Goal: Task Accomplishment & Management: Complete application form

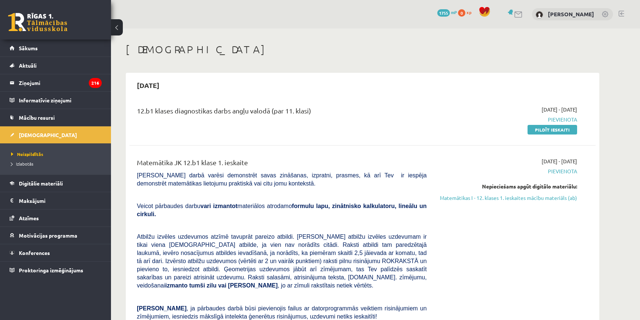
scroll to position [67, 0]
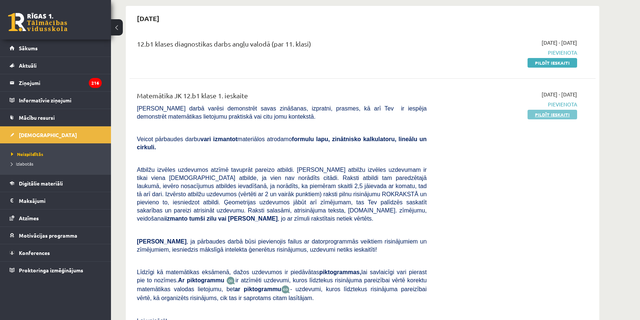
click at [544, 110] on link "Pildīt ieskaiti" at bounding box center [552, 115] width 50 height 10
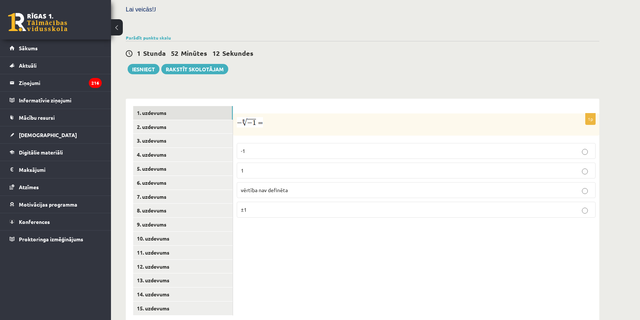
scroll to position [223, 0]
click at [328, 186] on p "vērtība nav definēta" at bounding box center [416, 190] width 351 height 8
click at [163, 119] on link "2. uzdevums" at bounding box center [182, 126] width 99 height 14
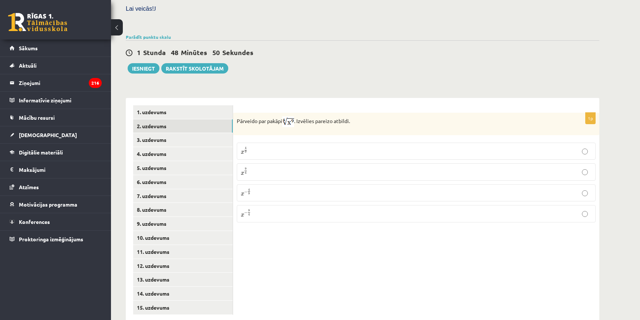
click at [272, 168] on p "x 9 4 x 9 4" at bounding box center [416, 172] width 351 height 9
click at [152, 133] on link "3. uzdevums" at bounding box center [182, 140] width 99 height 14
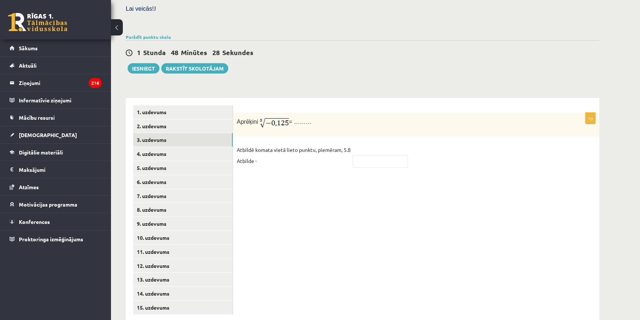
click at [276, 146] on p "Atbildē komata vietā lieto punktu, piemēram, 5.8 Atbilde -" at bounding box center [294, 155] width 114 height 22
click at [267, 173] on div "1p Aprēķini = ……… Atbildē komata vietā lieto punktu, piemēram, 5.8 Atbilde -" at bounding box center [416, 210] width 366 height 224
click at [277, 144] on p "Atbildē komata vietā lieto punktu, piemēram, 5.8 Atbilde -" at bounding box center [294, 155] width 114 height 22
click at [274, 144] on p "Atbildē komata vietā lieto punktu, piemēram, 5.8 Atbilde -" at bounding box center [294, 155] width 114 height 22
click at [265, 147] on p "Atbildē komata vietā lieto punktu, piemēram, 5.8 Atbilde -" at bounding box center [294, 155] width 114 height 22
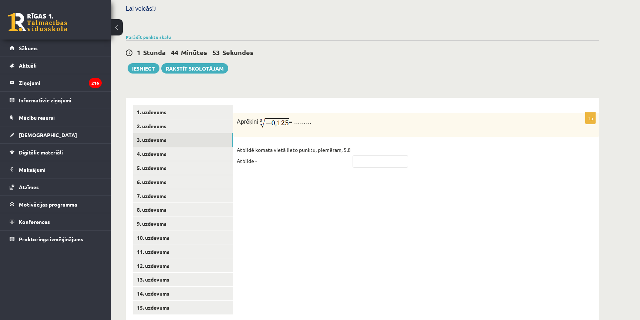
click at [265, 144] on p "Atbildē komata vietā lieto punktu, piemēram, 5.8 Atbilde -" at bounding box center [294, 155] width 114 height 22
click at [273, 146] on p "Atbildē komata vietā lieto punktu, piemēram, 5.8 Atbilde -" at bounding box center [294, 155] width 114 height 22
click at [383, 155] on input "text" at bounding box center [379, 161] width 55 height 13
type input "****"
click at [148, 147] on link "4. uzdevums" at bounding box center [182, 154] width 99 height 14
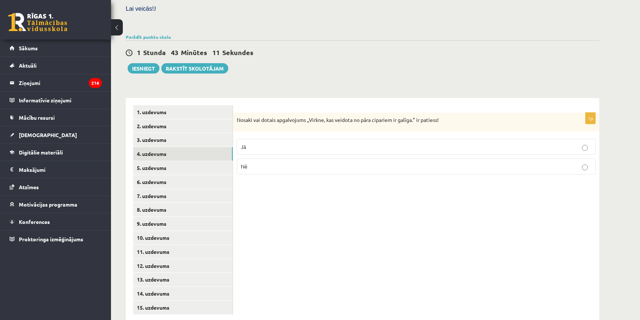
click at [268, 163] on p "Nē" at bounding box center [416, 167] width 351 height 8
click at [152, 161] on link "5. uzdevums" at bounding box center [182, 168] width 99 height 14
click at [260, 144] on p "Jā" at bounding box center [416, 148] width 351 height 8
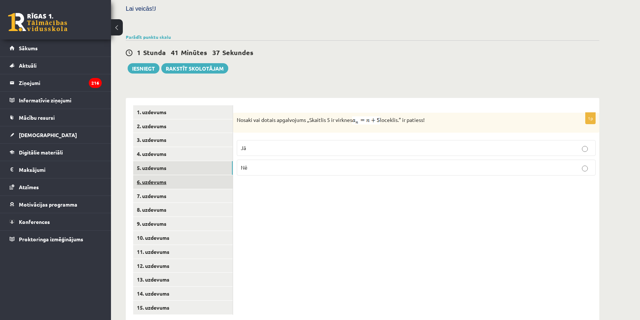
click at [167, 175] on link "6. uzdevums" at bounding box center [182, 182] width 99 height 14
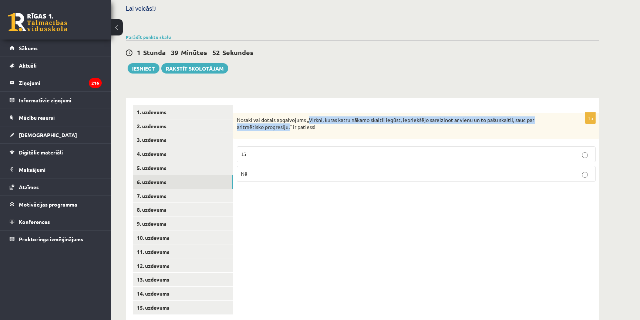
drag, startPoint x: 309, startPoint y: 104, endPoint x: 290, endPoint y: 113, distance: 20.8
click at [290, 116] on p "Nosaki vai dotais apgalvojums „Virkni, kuras katru nākamo skaitli iegūst, iepri…" at bounding box center [398, 123] width 322 height 14
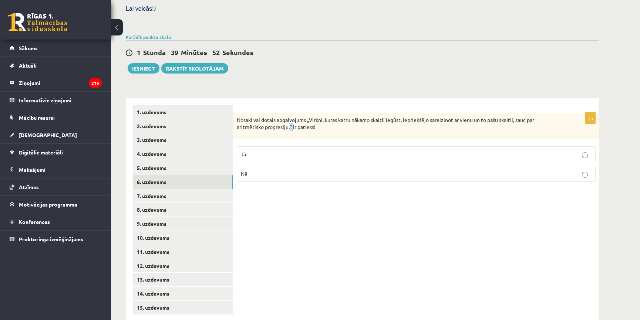
click at [290, 116] on p "Nosaki vai dotais apgalvojums „Virkni, kuras katru nākamo skaitli iegūst, iepri…" at bounding box center [398, 123] width 322 height 14
click at [309, 116] on p "Nosaki vai dotais apgalvojums „Virkni, kuras katru nākamo skaitli iegūst, iepri…" at bounding box center [398, 123] width 322 height 14
drag, startPoint x: 309, startPoint y: 102, endPoint x: 324, endPoint y: 108, distance: 15.7
click at [322, 116] on p "Nosaki vai dotais apgalvojums „Virkni, kuras katru nākamo skaitli iegūst, iepri…" at bounding box center [398, 123] width 322 height 14
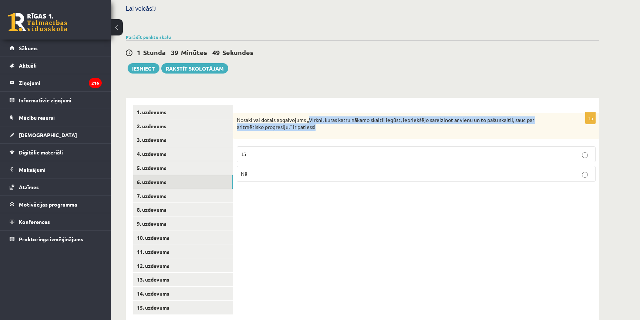
click at [331, 115] on div "Nosaki vai dotais apgalvojums „Virkni, kuras katru nākamo skaitli iegūst, iepri…" at bounding box center [416, 126] width 366 height 26
drag, startPoint x: 308, startPoint y: 104, endPoint x: 289, endPoint y: 114, distance: 21.8
click at [289, 116] on p "Nosaki vai dotais apgalvojums „Virkni, kuras katru nākamo skaitli iegūst, iepri…" at bounding box center [398, 123] width 322 height 14
copy p "„Virkni, kuras katru nākamo skaitli iegūst, iepriekšējo sareizinot ar vienu un …"
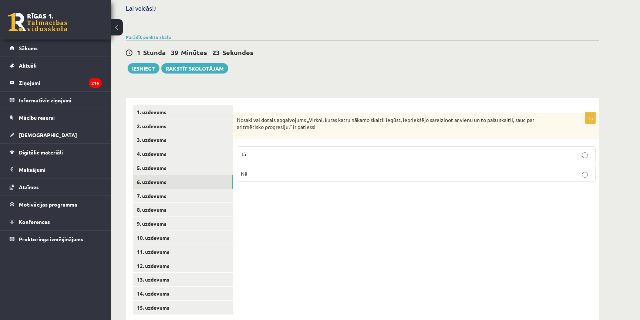
click at [282, 170] on p "Nē" at bounding box center [416, 174] width 351 height 8
click at [165, 189] on link "7. uzdevums" at bounding box center [182, 196] width 99 height 14
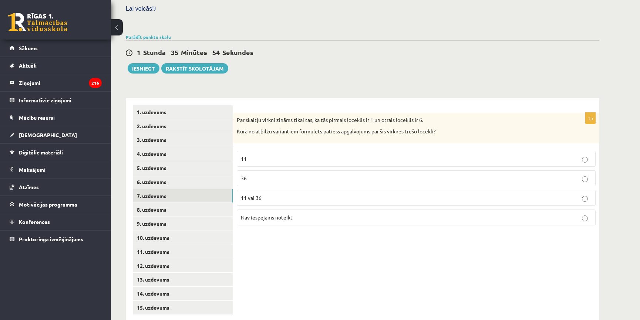
click at [405, 151] on label "11" at bounding box center [416, 159] width 359 height 16
click at [170, 203] on link "8. uzdevums" at bounding box center [182, 210] width 99 height 14
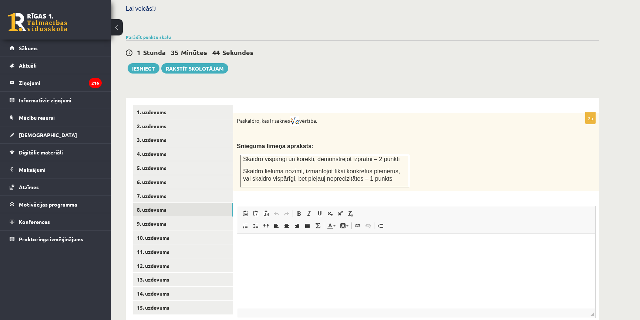
scroll to position [0, 0]
click at [337, 256] on html at bounding box center [416, 245] width 358 height 23
click at [261, 245] on p "**********" at bounding box center [415, 245] width 343 height 8
click at [295, 246] on p "**********" at bounding box center [415, 245] width 343 height 8
click at [294, 246] on p "**********" at bounding box center [415, 245] width 343 height 8
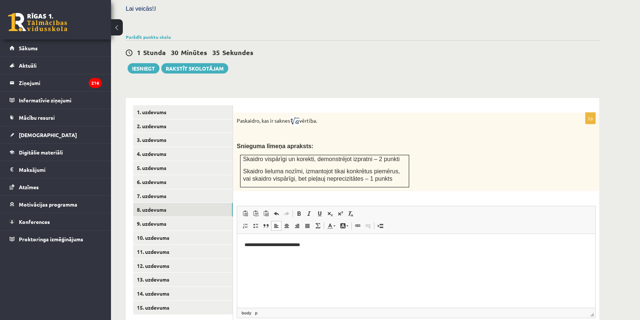
click at [311, 246] on p "**********" at bounding box center [415, 245] width 343 height 8
click at [362, 246] on p "**********" at bounding box center [415, 245] width 343 height 8
click at [401, 246] on p "**********" at bounding box center [415, 245] width 343 height 8
click at [404, 246] on p "**********" at bounding box center [415, 245] width 343 height 8
click at [411, 246] on p "**********" at bounding box center [415, 245] width 343 height 8
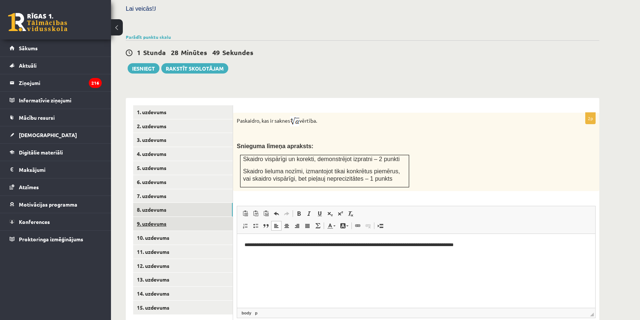
click at [180, 217] on link "9. uzdevums" at bounding box center [182, 224] width 99 height 14
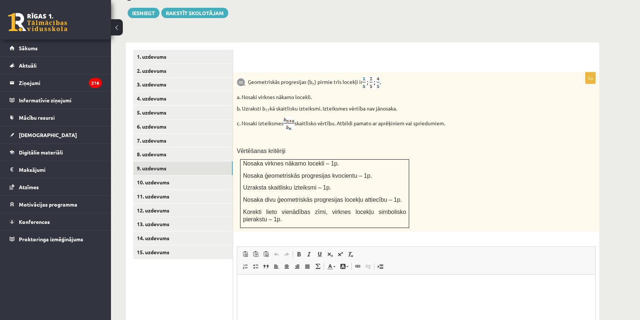
scroll to position [290, 0]
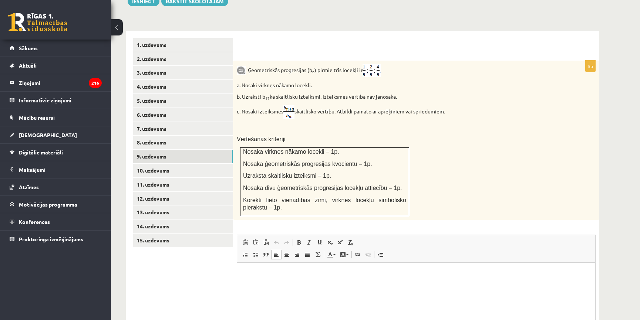
click at [307, 285] on html at bounding box center [416, 274] width 358 height 23
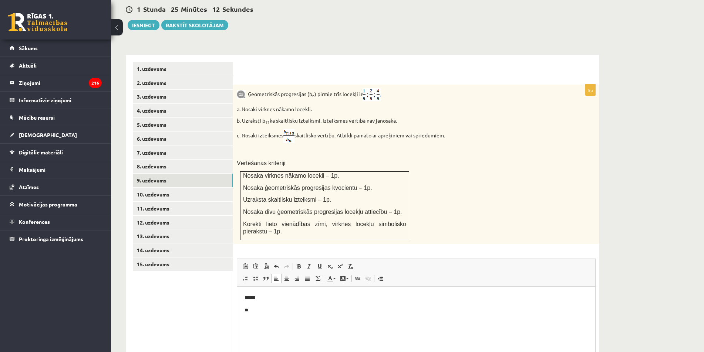
scroll to position [253, 0]
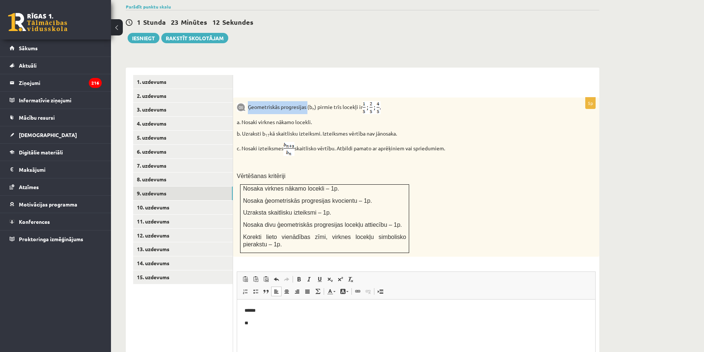
drag, startPoint x: 249, startPoint y: 91, endPoint x: 308, endPoint y: 93, distance: 59.9
click at [308, 101] on p "Ģeometriskās progresijas (b n ) pirmie trīs locekļi ir" at bounding box center [398, 107] width 322 height 13
copy p "Ģeometriskās progresijas"
click at [446, 119] on p "a. Nosaki virknes nākamo locekli." at bounding box center [398, 122] width 322 height 7
click at [181, 201] on link "10. uzdevums" at bounding box center [182, 208] width 99 height 14
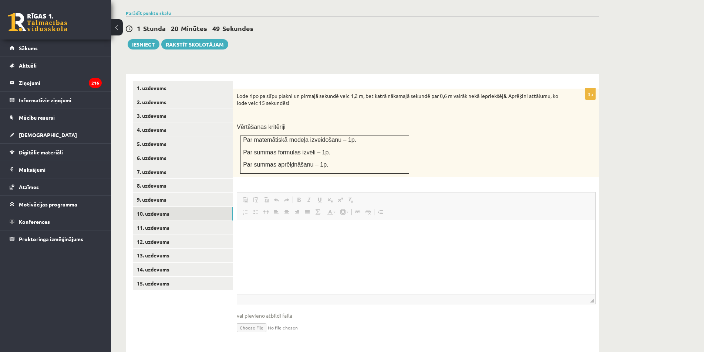
scroll to position [0, 0]
click at [277, 243] on html at bounding box center [416, 231] width 358 height 23
click at [193, 221] on link "11. uzdevums" at bounding box center [182, 228] width 99 height 14
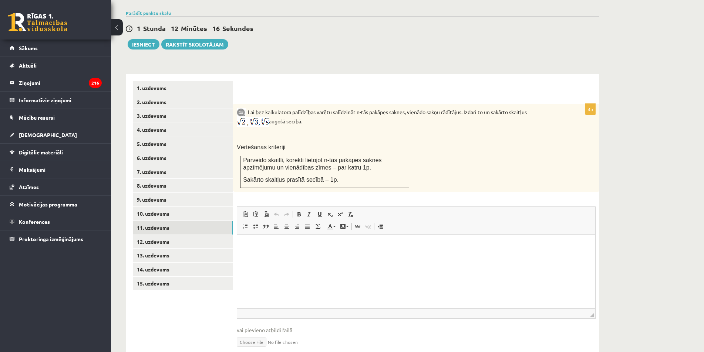
click at [255, 117] on img at bounding box center [253, 122] width 32 height 10
click at [251, 117] on img at bounding box center [253, 122] width 32 height 10
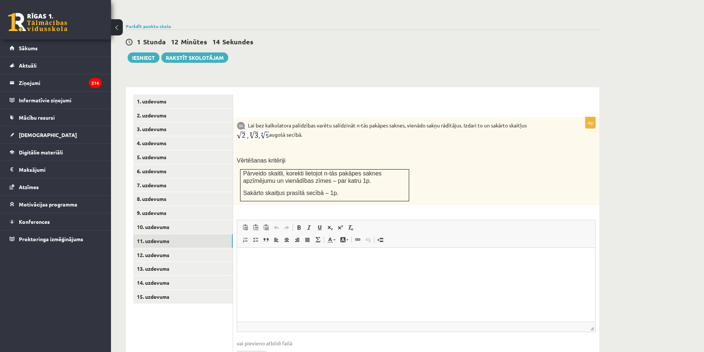
scroll to position [247, 0]
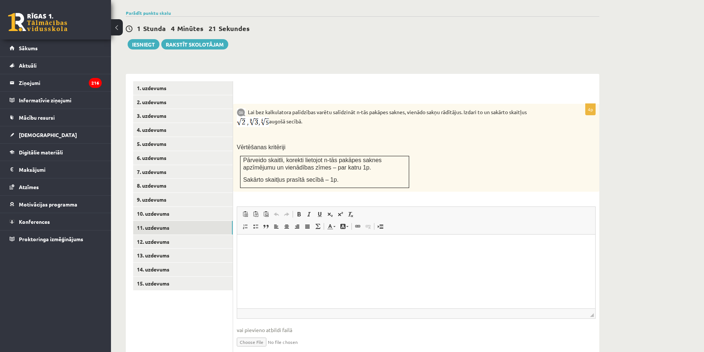
click at [284, 252] on html at bounding box center [416, 246] width 358 height 23
click at [173, 235] on link "12. uzdevums" at bounding box center [182, 242] width 99 height 14
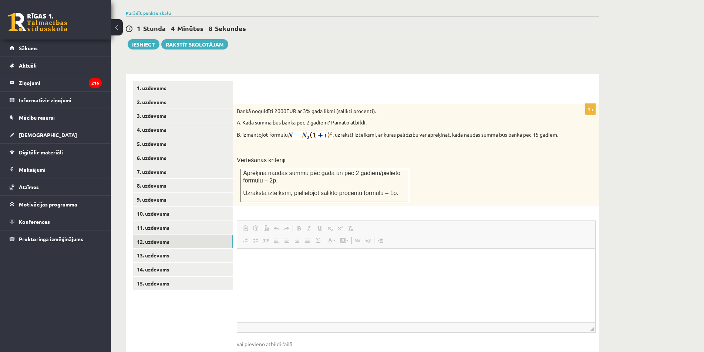
scroll to position [0, 0]
click at [179, 207] on link "10. uzdevums" at bounding box center [182, 214] width 99 height 14
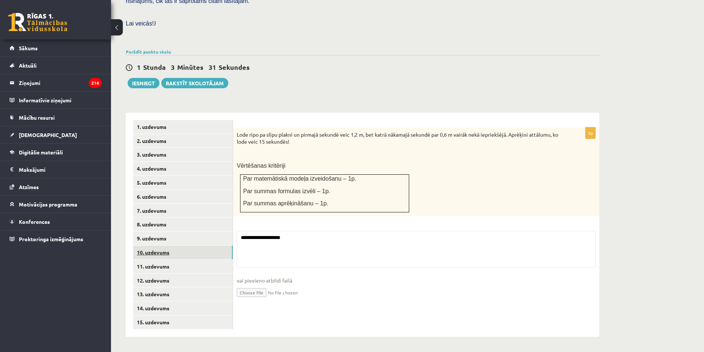
click at [179, 191] on ul "1. uzdevums 2. uzdevums 3. uzdevums 4. uzdevums 5. uzdevums 6. uzdevums 7. uzde…" at bounding box center [183, 225] width 100 height 210
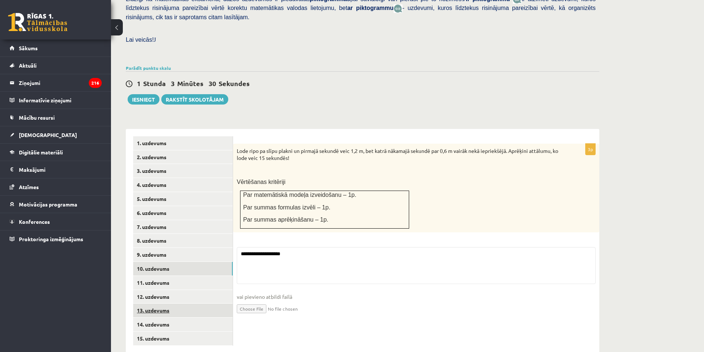
click at [166, 304] on link "13. uzdevums" at bounding box center [182, 311] width 99 height 14
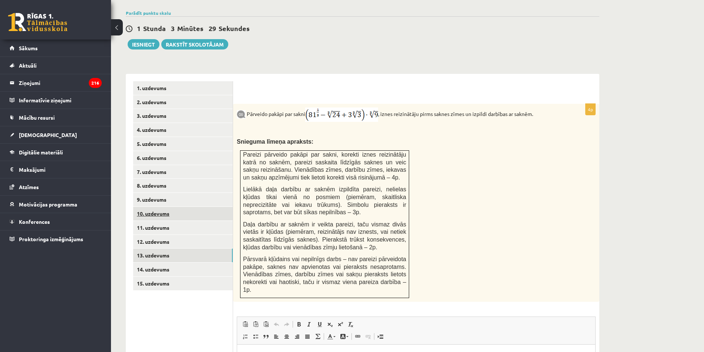
scroll to position [0, 0]
click at [161, 193] on link "9. uzdevums" at bounding box center [182, 200] width 99 height 14
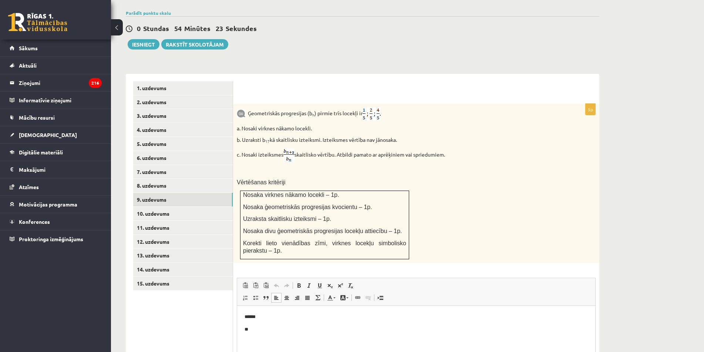
click at [320, 320] on p "**" at bounding box center [415, 330] width 343 height 8
click at [162, 235] on link "12. uzdevums" at bounding box center [182, 242] width 99 height 14
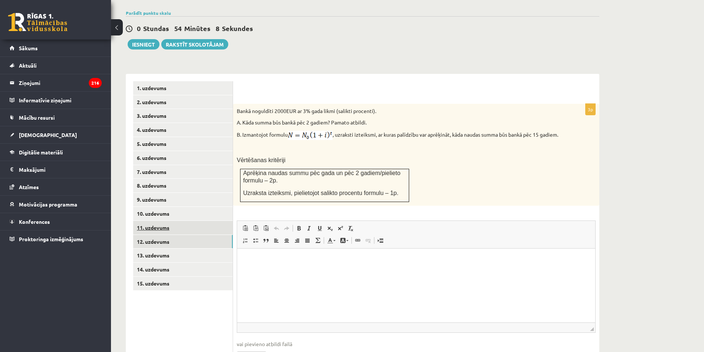
click at [161, 221] on link "11. uzdevums" at bounding box center [182, 228] width 99 height 14
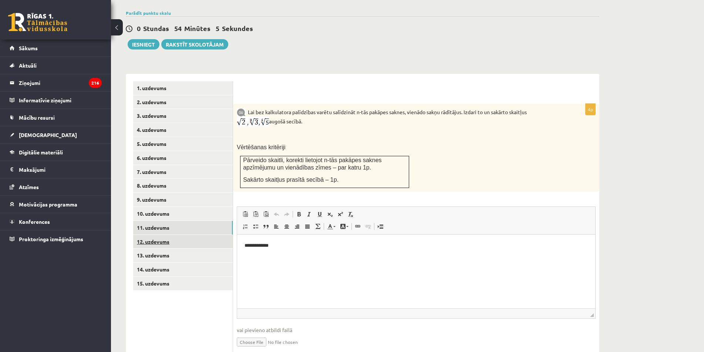
click at [178, 235] on link "12. uzdevums" at bounding box center [182, 242] width 99 height 14
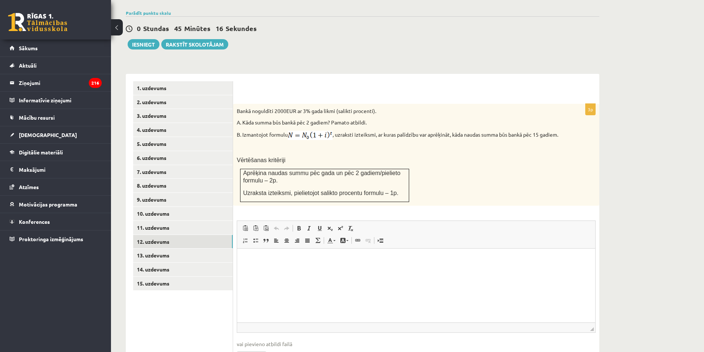
click at [273, 271] on html at bounding box center [416, 260] width 358 height 23
click at [152, 249] on link "13. uzdevums" at bounding box center [182, 256] width 99 height 14
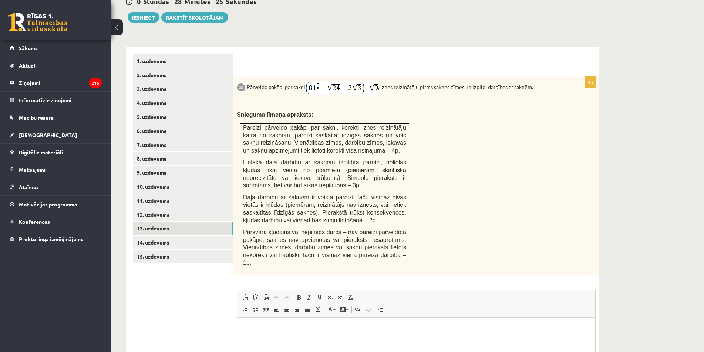
scroll to position [321, 0]
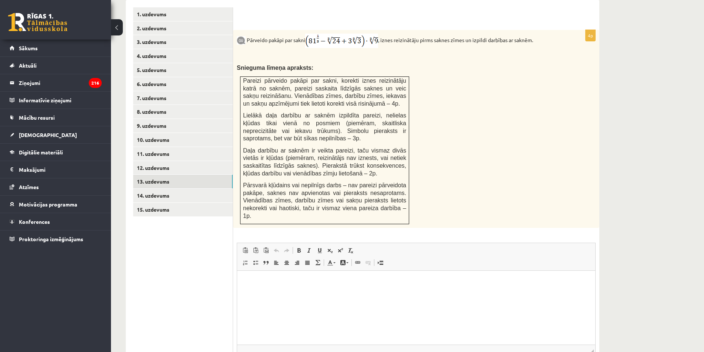
click at [329, 294] on html at bounding box center [416, 282] width 358 height 23
click at [157, 189] on link "14. uzdevums" at bounding box center [182, 196] width 99 height 14
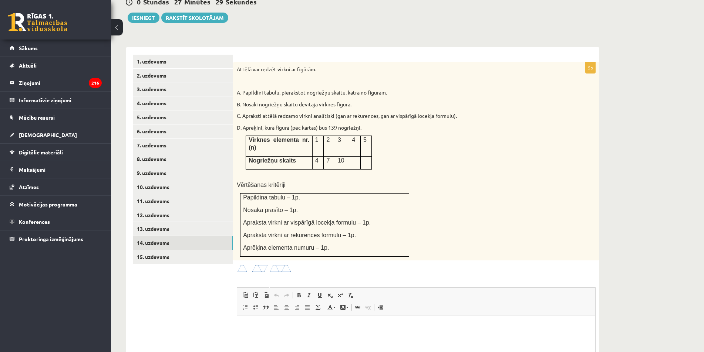
scroll to position [284, 0]
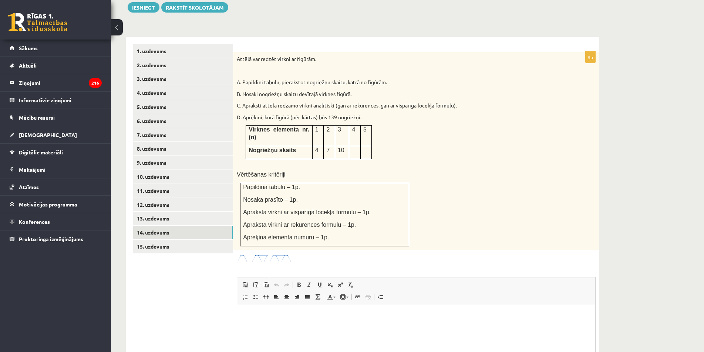
click at [429, 112] on div "Attēlā var redzēt virkni ar figūrām. A. Papildini tabulu, pierakstot nogriežņu …" at bounding box center [416, 151] width 366 height 199
drag, startPoint x: 429, startPoint y: 112, endPoint x: 430, endPoint y: 117, distance: 5.4
click at [430, 116] on div "Attēlā var redzēt virkni ar figūrām. A. Papildini tabulu, pierakstot nogriežņu …" at bounding box center [416, 151] width 366 height 199
click at [384, 320] on html at bounding box center [416, 316] width 358 height 23
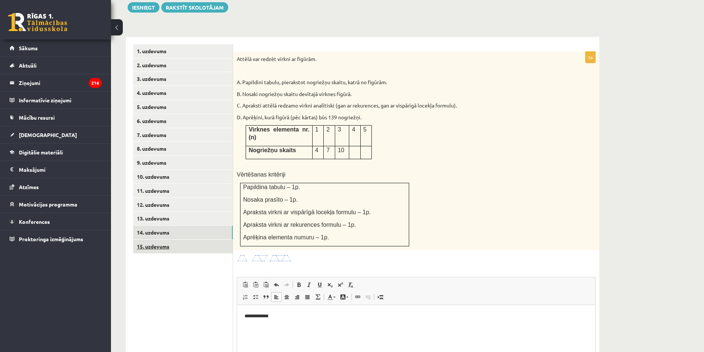
click at [213, 240] on link "15. uzdevums" at bounding box center [182, 247] width 99 height 14
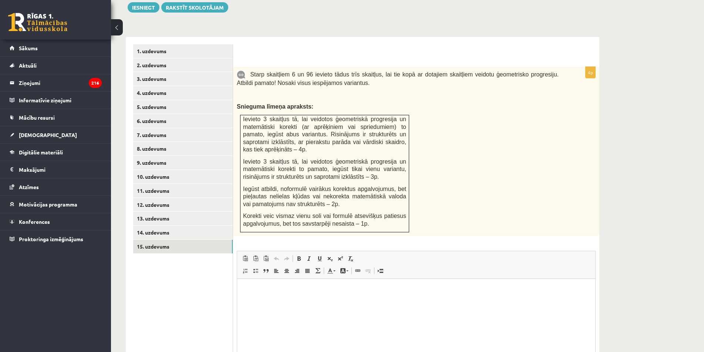
scroll to position [0, 0]
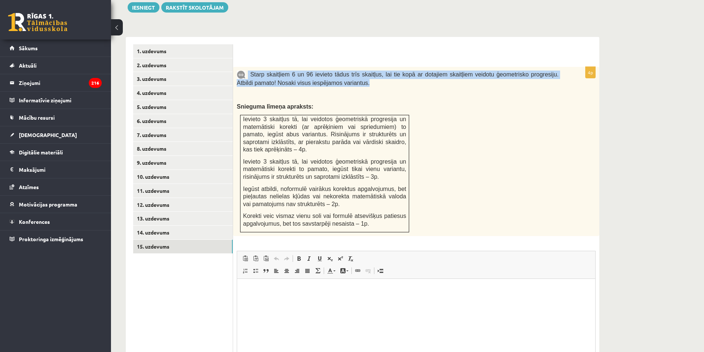
drag, startPoint x: 247, startPoint y: 56, endPoint x: 349, endPoint y: 67, distance: 102.3
click at [349, 71] on p "Starp skaitļiem 6 un 96 ievieto tādus trīs skaitļus, lai tie kopā ar dotajiem s…" at bounding box center [398, 79] width 322 height 16
copy span "Starp skaitļiem 6 un 96 ievieto tādus trīs skaitļus, lai tie kopā ar dotajiem s…"
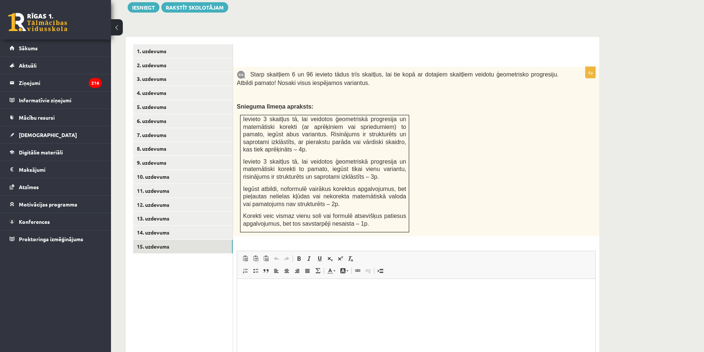
click at [436, 145] on div "Starp skaitļiem 6 un 96 ievieto tādus trīs skaitļus, lai tie kopā ar dotajiem s…" at bounding box center [416, 151] width 366 height 169
click at [327, 301] on html at bounding box center [416, 290] width 358 height 23
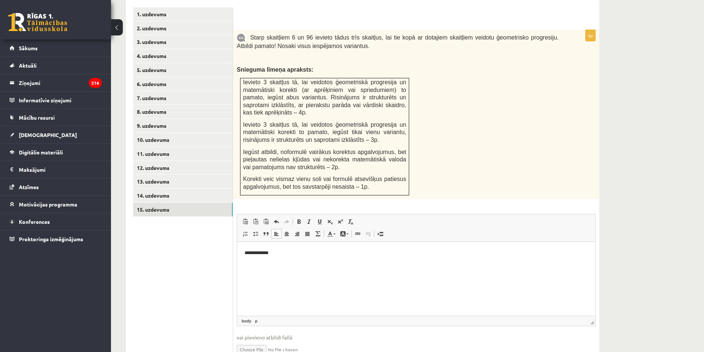
scroll to position [136, 0]
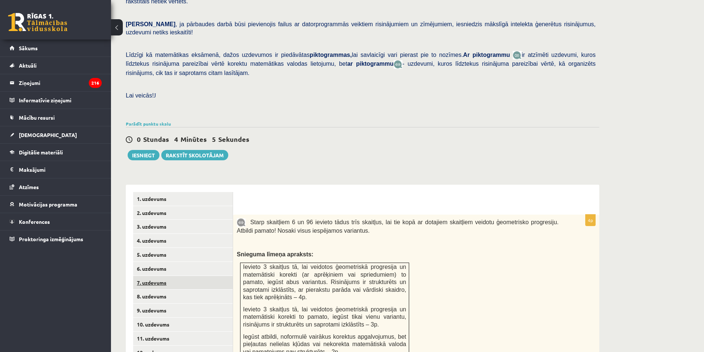
click at [146, 276] on link "7. uzdevums" at bounding box center [182, 283] width 99 height 14
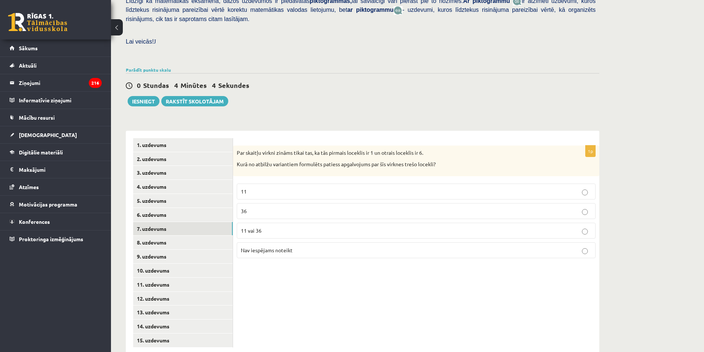
scroll to position [192, 0]
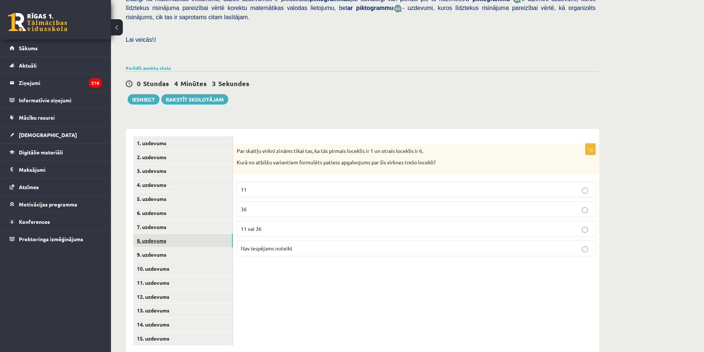
click at [154, 234] on link "8. uzdevums" at bounding box center [182, 241] width 99 height 14
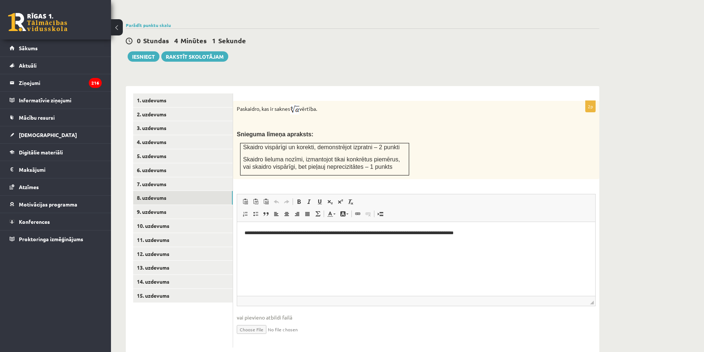
scroll to position [237, 0]
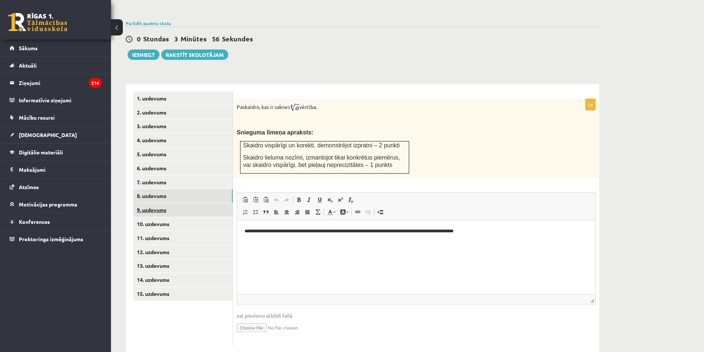
click at [174, 203] on link "9. uzdevums" at bounding box center [182, 210] width 99 height 14
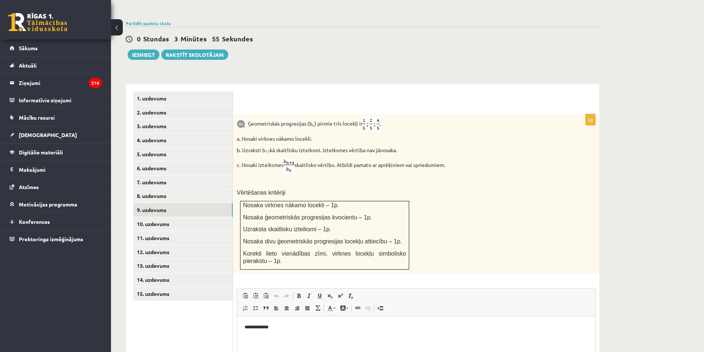
scroll to position [0, 0]
click at [174, 217] on link "10. uzdevums" at bounding box center [182, 224] width 99 height 14
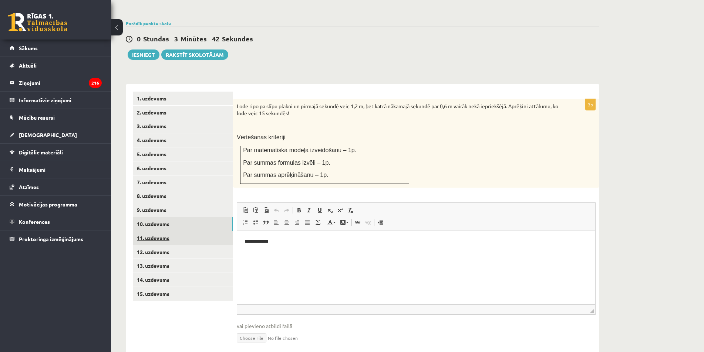
click at [212, 232] on link "11. uzdevums" at bounding box center [182, 239] width 99 height 14
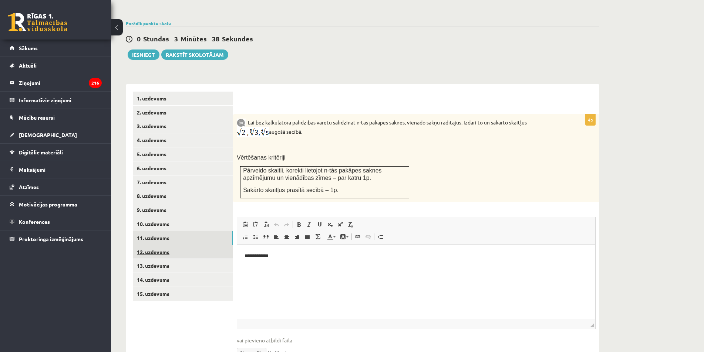
click at [174, 246] on link "12. uzdevums" at bounding box center [182, 253] width 99 height 14
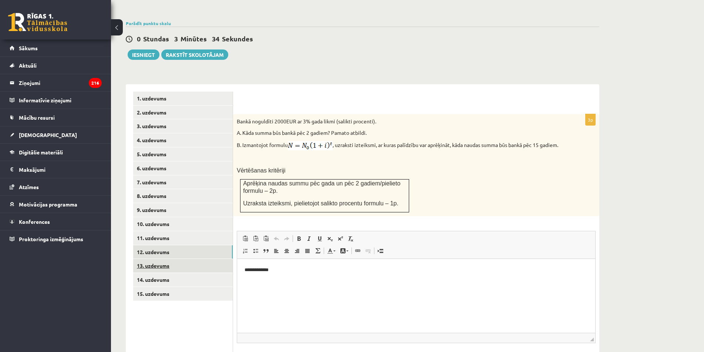
click at [202, 259] on link "13. uzdevums" at bounding box center [182, 266] width 99 height 14
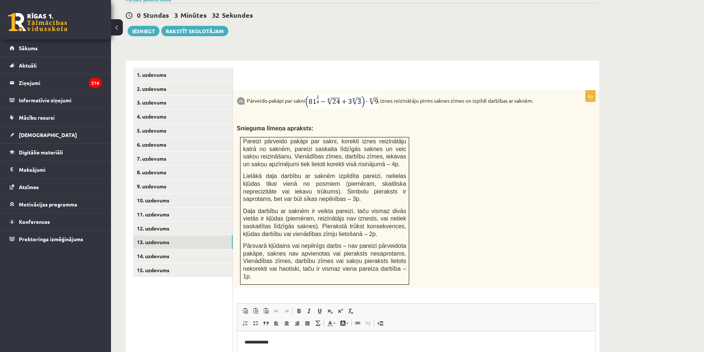
scroll to position [274, 0]
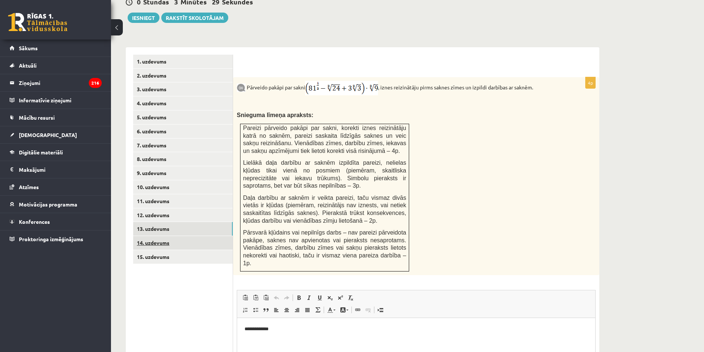
click at [163, 236] on link "14. uzdevums" at bounding box center [182, 243] width 99 height 14
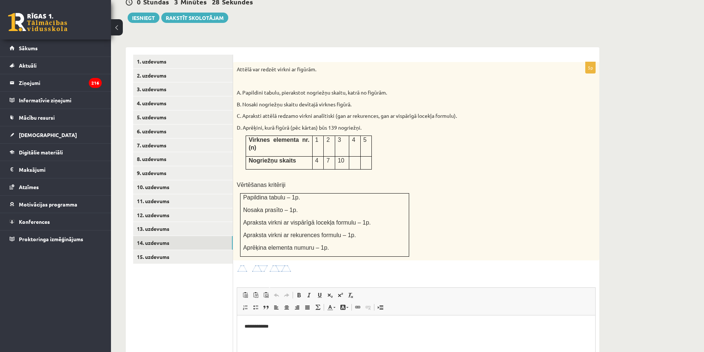
scroll to position [0, 0]
click at [159, 250] on link "15. uzdevums" at bounding box center [182, 257] width 99 height 14
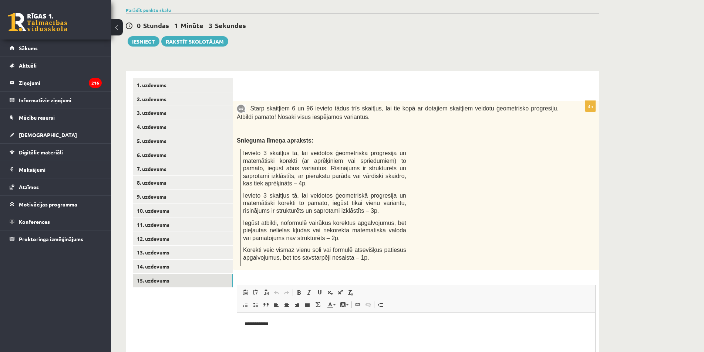
scroll to position [237, 0]
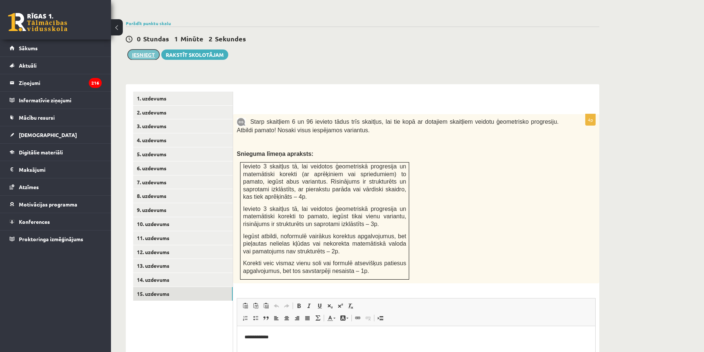
click at [148, 50] on button "Iesniegt" at bounding box center [144, 55] width 32 height 10
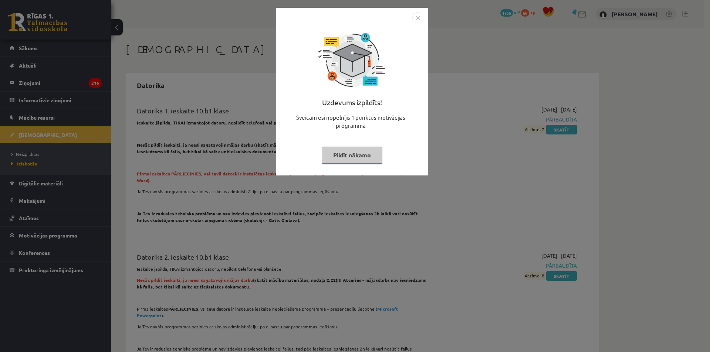
click at [355, 153] on button "Pildīt nākamo" at bounding box center [352, 155] width 61 height 17
